Goal: Navigation & Orientation: Find specific page/section

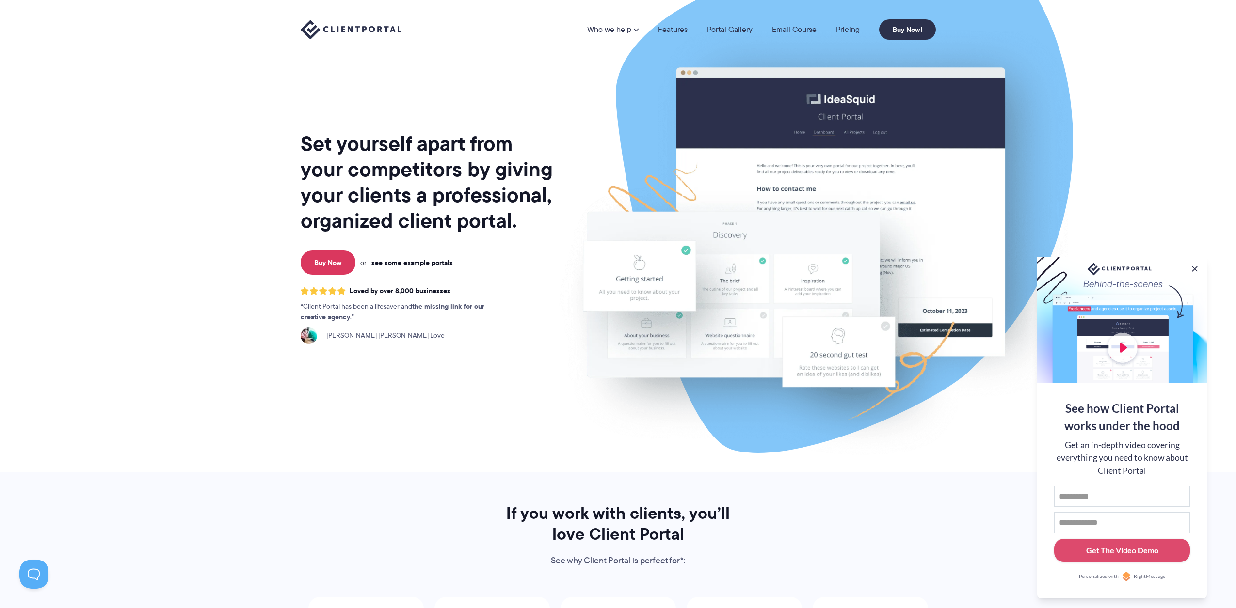
click at [415, 261] on link "see some example portals" at bounding box center [411, 262] width 81 height 9
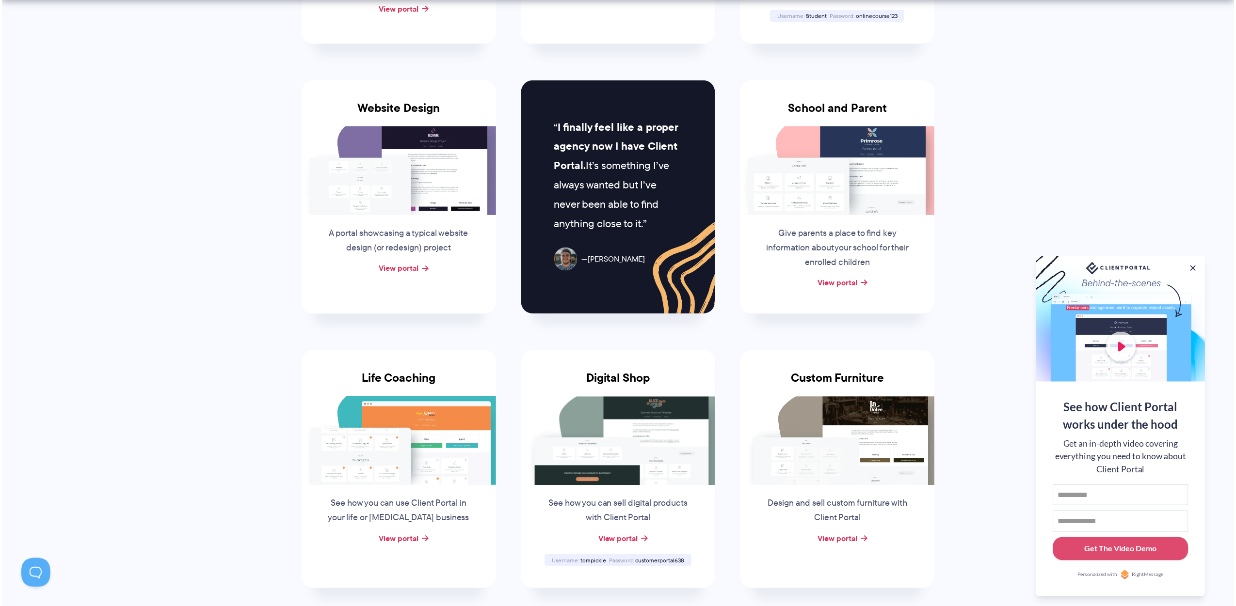
scroll to position [506, 0]
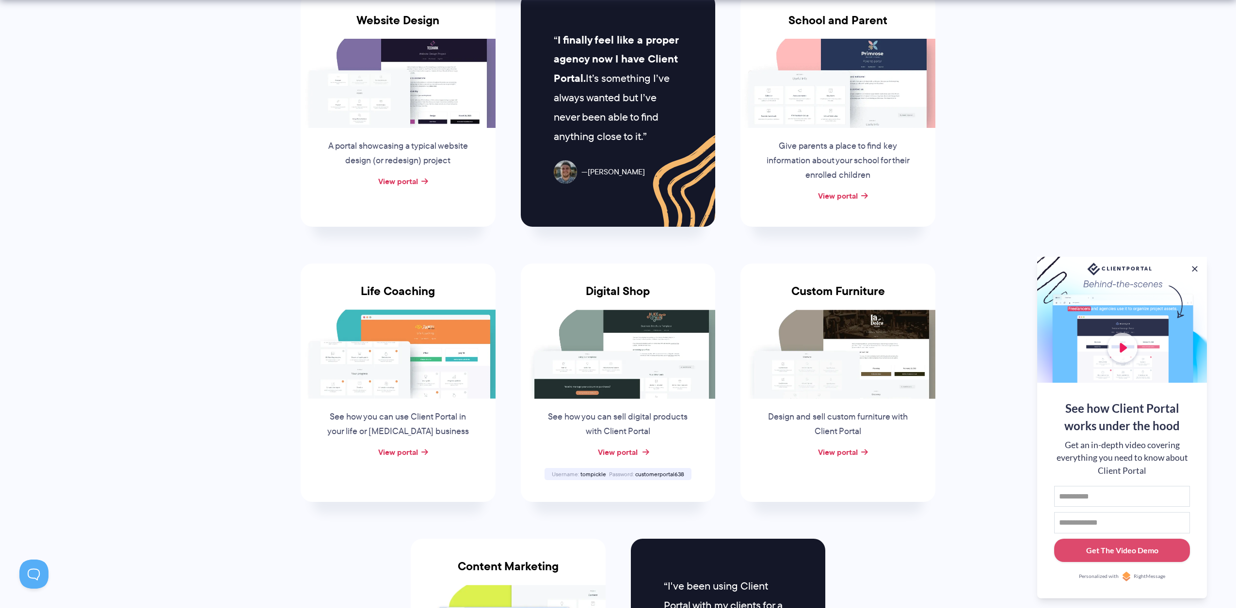
click at [616, 453] on link "View portal" at bounding box center [618, 452] width 40 height 12
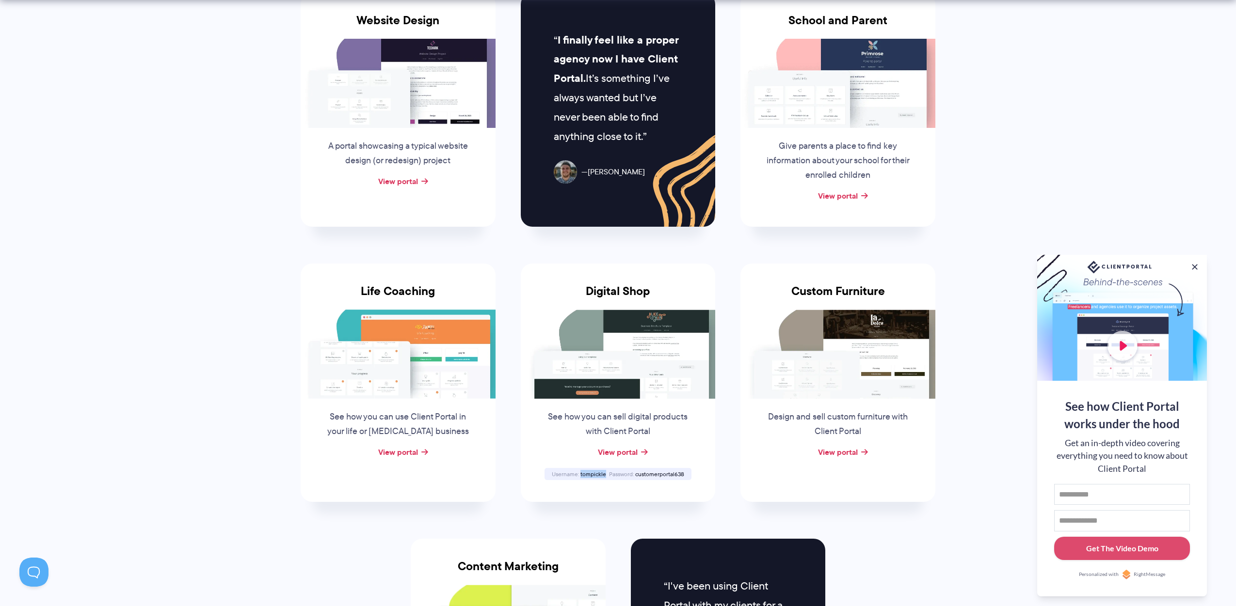
drag, startPoint x: 605, startPoint y: 476, endPoint x: 581, endPoint y: 476, distance: 23.3
click at [581, 476] on span "tompickle" at bounding box center [593, 474] width 26 height 8
copy span "tompickle"
click at [686, 478] on div "Username tompickle Password [SECURITY_DATA]" at bounding box center [617, 474] width 147 height 12
drag, startPoint x: 685, startPoint y: 477, endPoint x: 629, endPoint y: 476, distance: 55.3
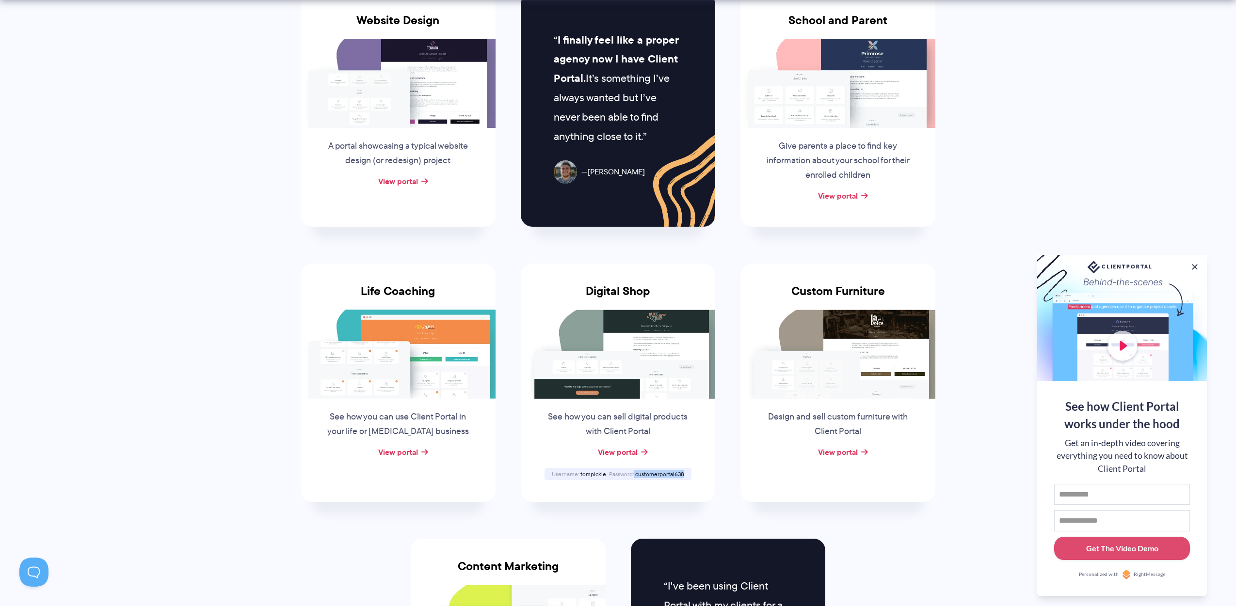
click at [629, 476] on div "Username tompickle Password [SECURITY_DATA]" at bounding box center [617, 474] width 147 height 12
copy div "customerportal638"
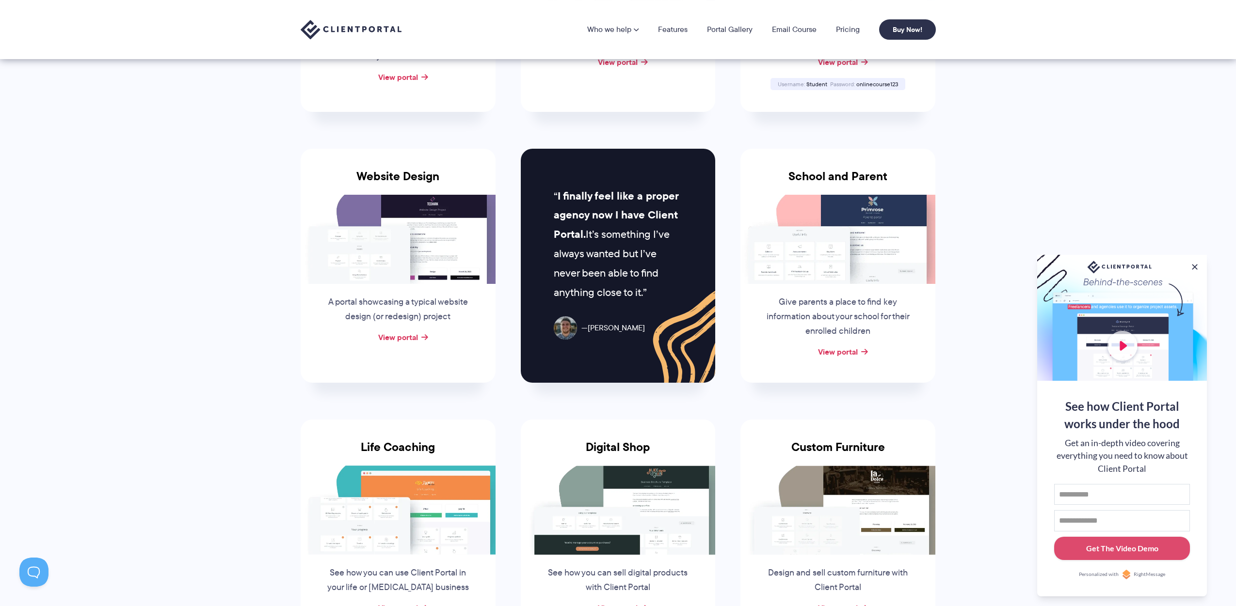
scroll to position [48, 0]
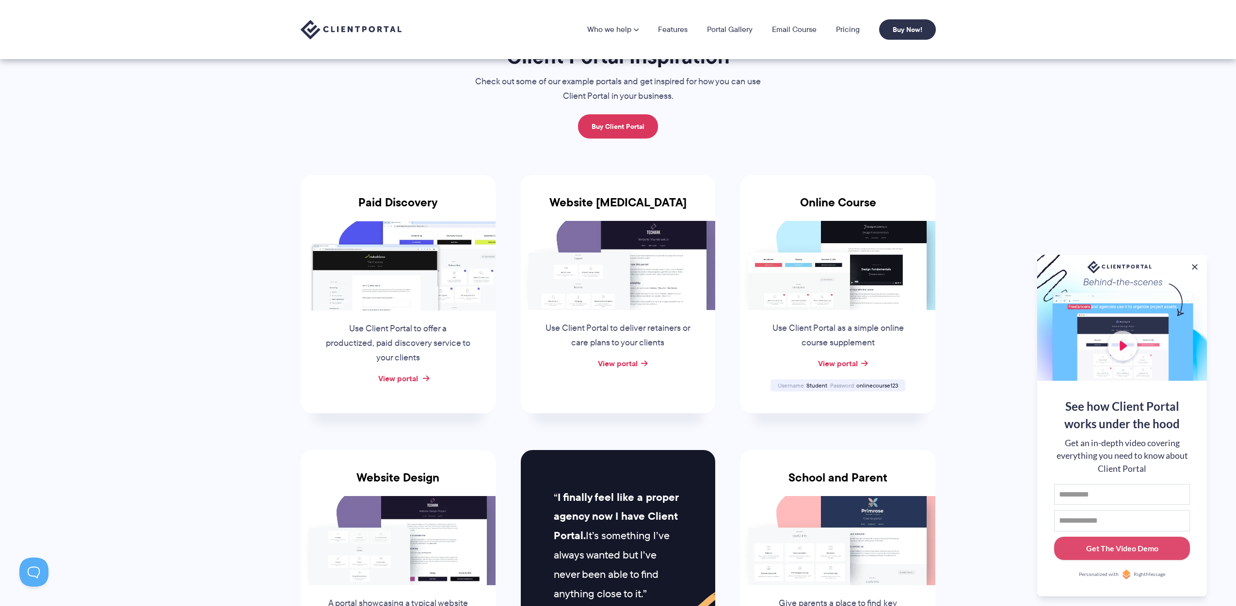
click at [413, 377] on link "View portal" at bounding box center [398, 379] width 40 height 12
